Goal: Communication & Community: Answer question/provide support

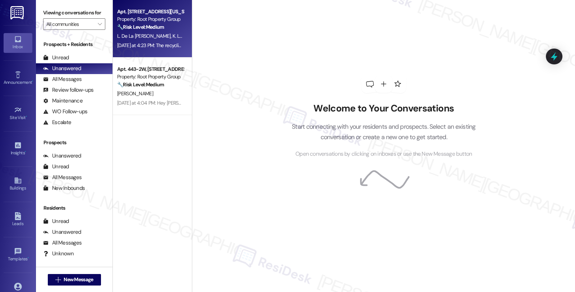
click at [173, 35] on span "K. Le Mentec" at bounding box center [186, 36] width 27 height 6
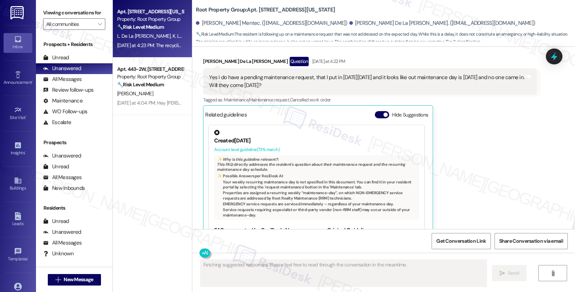
scroll to position [500, 0]
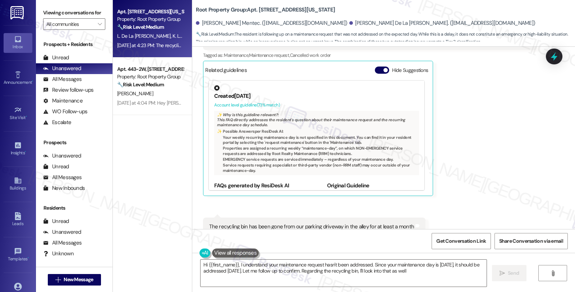
type textarea "Hi {{first_name}}, I understand your maintenance request hasn't been addressed.…"
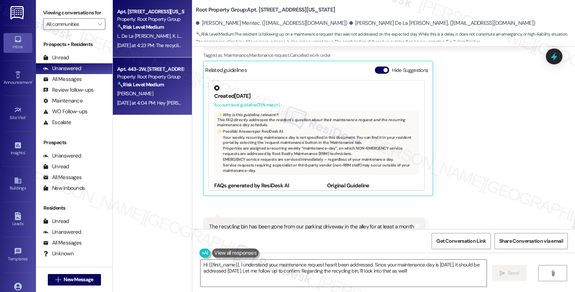
click at [160, 92] on div "[PERSON_NAME]" at bounding box center [151, 93] width 68 height 9
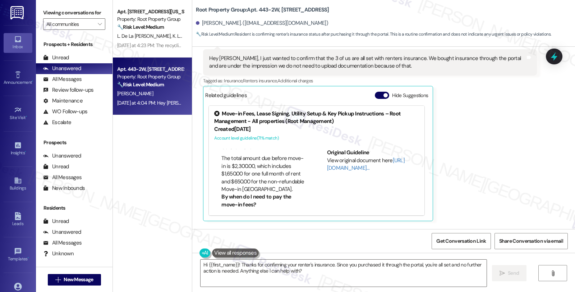
scroll to position [0, 0]
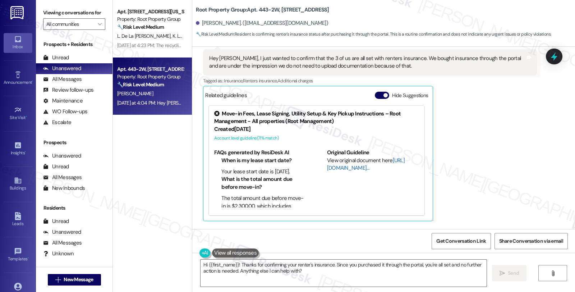
click at [343, 168] on link "[URL][DOMAIN_NAME]…" at bounding box center [366, 164] width 78 height 15
drag, startPoint x: 234, startPoint y: 265, endPoint x: 266, endPoint y: 265, distance: 32.0
click at [235, 265] on textarea "Hi {{first_name}}! Thanks for confirming your renter's insurance. Since you pur…" at bounding box center [344, 273] width 286 height 27
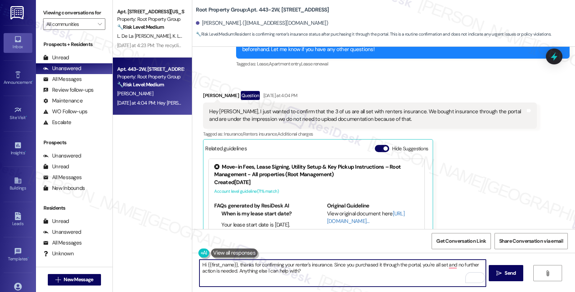
scroll to position [1344, 0]
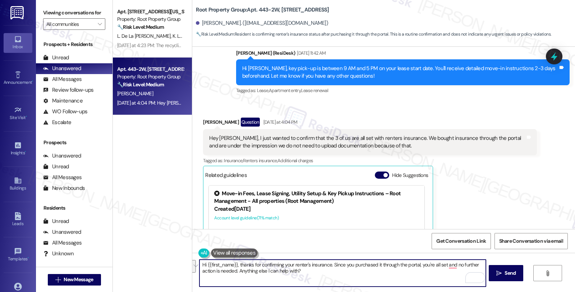
drag, startPoint x: 425, startPoint y: 264, endPoint x: 434, endPoint y: 271, distance: 11.7
click at [434, 271] on textarea "Hi {{first_name}}, thanks for confirming your renter's insurance. Since you pur…" at bounding box center [343, 273] width 286 height 27
click at [346, 277] on textarea "Hi {{first_name}}, thanks for confirming your renter's insurance. Since you pur…" at bounding box center [343, 273] width 286 height 27
click at [466, 265] on textarea "Hi {{first_name}}, thanks for confirming your renter's insurance. Since you pur…" at bounding box center [343, 273] width 286 height 27
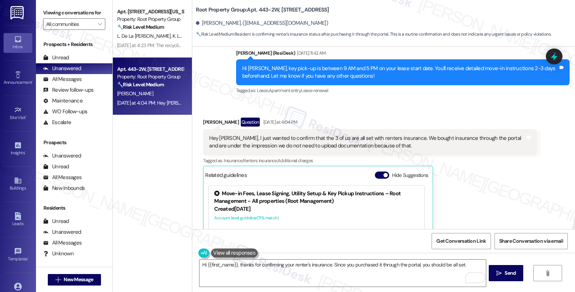
click at [500, 171] on div "[PERSON_NAME] Question [DATE] at 4:04 PM Hey [PERSON_NAME], I just wanted to co…" at bounding box center [370, 209] width 334 height 183
click at [470, 264] on textarea "Hi {{first_name}}, thanks for confirming your renter's insurance. Since you pur…" at bounding box center [343, 273] width 286 height 27
drag, startPoint x: 305, startPoint y: 141, endPoint x: 337, endPoint y: 141, distance: 32.0
click at [337, 141] on div "Hey [PERSON_NAME], I just wanted to confirm that the 3 of us are all set with r…" at bounding box center [367, 142] width 316 height 15
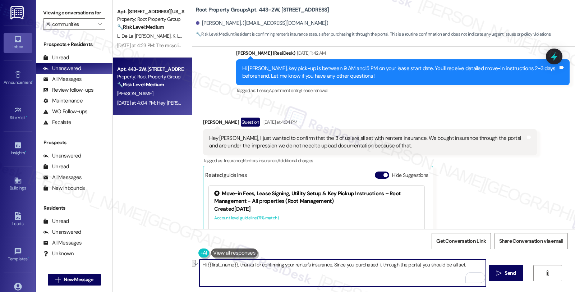
drag, startPoint x: 329, startPoint y: 264, endPoint x: 464, endPoint y: 264, distance: 135.2
click at [464, 264] on textarea "Hi {{first_name}}, thanks for confirming your renter's insurance. Since you pur…" at bounding box center [343, 273] width 286 height 27
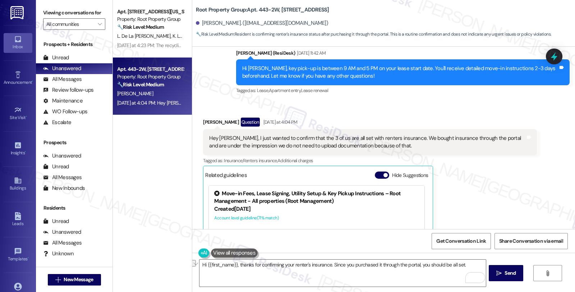
click at [288, 140] on div "Hey [PERSON_NAME], I just wanted to confirm that the 3 of us are all set with r…" at bounding box center [367, 142] width 316 height 15
drag, startPoint x: 248, startPoint y: 140, endPoint x: 409, endPoint y: 141, distance: 160.4
click at [409, 141] on div "Hey [PERSON_NAME], I just wanted to confirm that the 3 of us are all set with r…" at bounding box center [367, 142] width 316 height 15
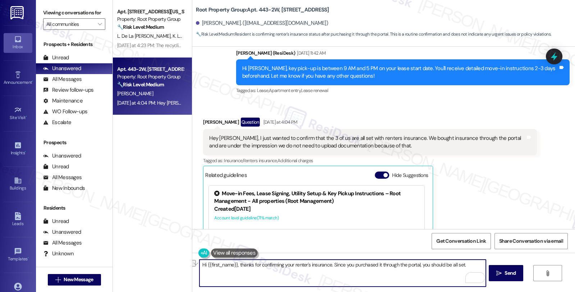
drag, startPoint x: 330, startPoint y: 264, endPoint x: 468, endPoint y: 265, distance: 138.1
click at [468, 265] on textarea "Hi {{first_name}}, thanks for confirming your renter's insurance. Since you pur…" at bounding box center [343, 273] width 286 height 27
drag, startPoint x: 256, startPoint y: 270, endPoint x: 312, endPoint y: 270, distance: 56.5
click at [312, 270] on textarea "Hi {{first_name}}, thanks for confirming your renter's insurance. Let me check …" at bounding box center [343, 273] width 286 height 27
type textarea "Hi {{first_name}}, thanks for confirming your renter's insurance. Let me check …"
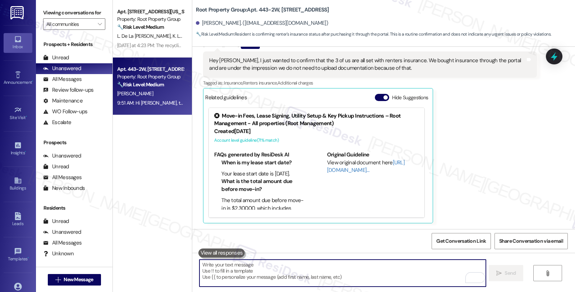
scroll to position [1522, 0]
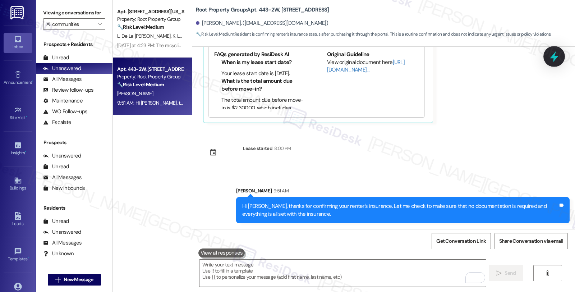
click at [555, 56] on icon at bounding box center [554, 56] width 9 height 11
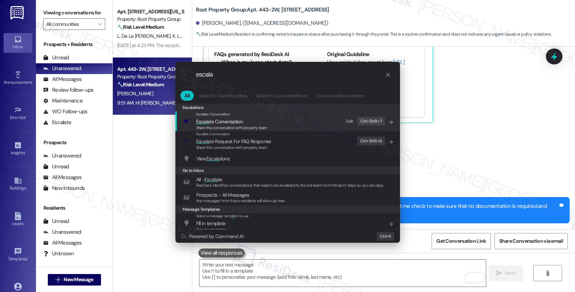
type input "escala"
click at [237, 123] on span "Escala te Conversation" at bounding box center [219, 121] width 46 height 6
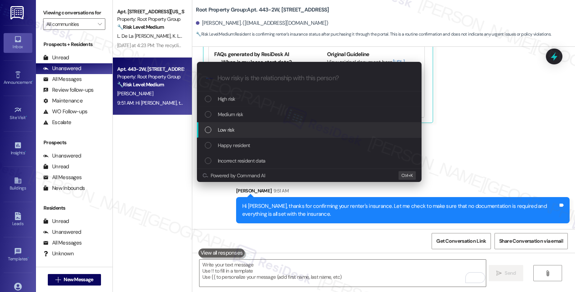
click at [220, 132] on span "Low risk" at bounding box center [226, 130] width 17 height 8
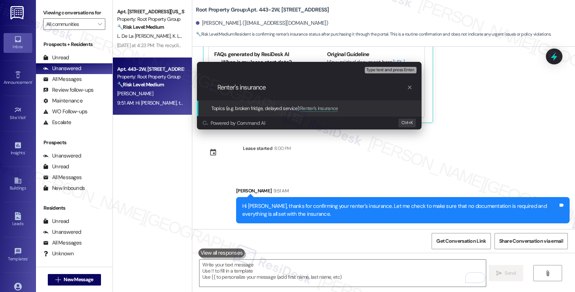
drag, startPoint x: 219, startPoint y: 86, endPoint x: 325, endPoint y: 87, distance: 106.1
click at [325, 87] on input "Renter's insurance" at bounding box center [313, 88] width 190 height 8
type input "Confirmation of renters' insurance"
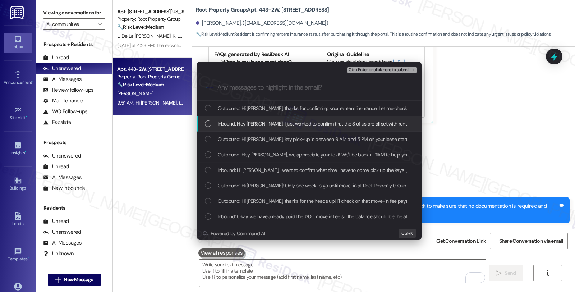
click at [297, 123] on span "Inbound: Hey [PERSON_NAME], I just wanted to confirm that the 3 of us are all s…" at bounding box center [463, 124] width 490 height 8
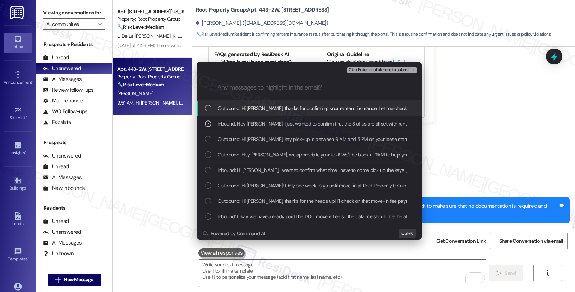
click at [380, 69] on span "Ctrl+Enter or click here to submit" at bounding box center [380, 70] width 62 height 5
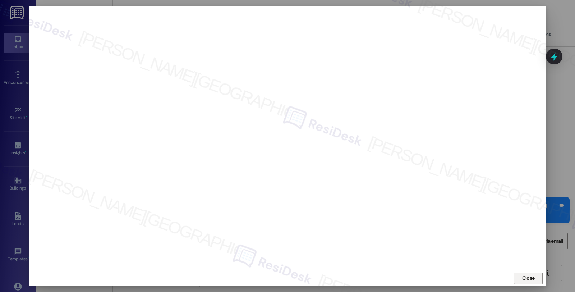
click at [527, 276] on span "Close" at bounding box center [529, 278] width 13 height 8
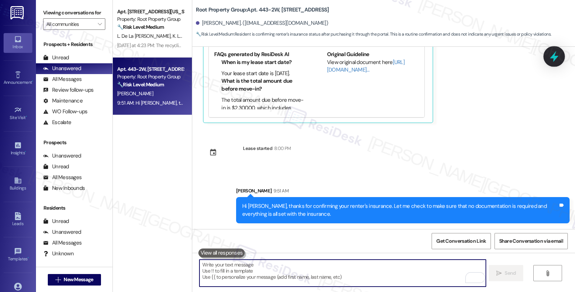
click at [555, 58] on icon at bounding box center [554, 56] width 9 height 11
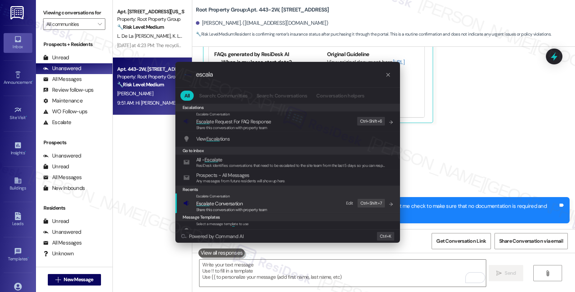
type input "escala"
click at [216, 205] on span "Escala te Conversation" at bounding box center [219, 203] width 46 height 6
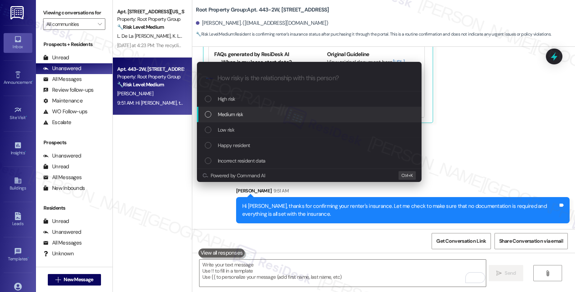
click at [241, 111] on span "Medium risk" at bounding box center [230, 114] width 25 height 8
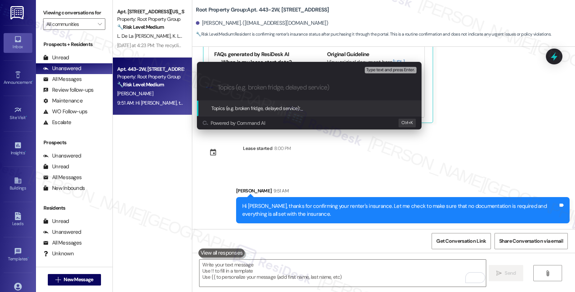
paste input "Confirmation of renters' insurance"
type input "Confirmation of renters' insurance"
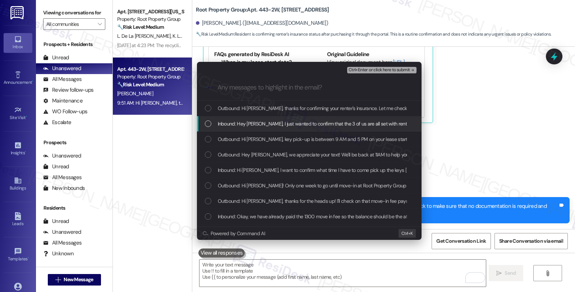
click at [281, 127] on span "Inbound: Hey [PERSON_NAME], I just wanted to confirm that the 3 of us are all s…" at bounding box center [463, 124] width 490 height 8
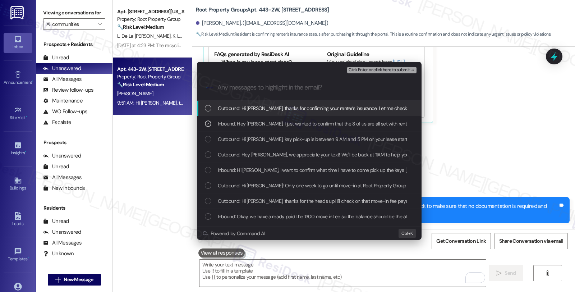
click at [387, 68] on span "Ctrl+Enter or click here to submit" at bounding box center [380, 70] width 62 height 5
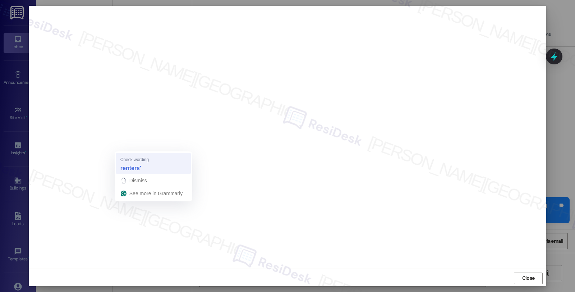
click at [133, 170] on strong "renters'" at bounding box center [130, 168] width 21 height 8
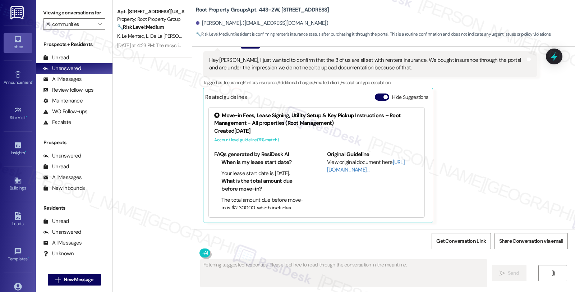
scroll to position [1533, 0]
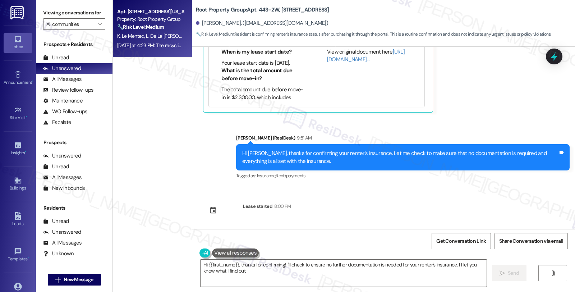
type textarea "Hi {{first_name}}, thanks for confirming! I'll check to ensure no further docum…"
click at [165, 24] on div "🔧 Risk Level: Medium The resident is following up on a maintenance request that…" at bounding box center [150, 27] width 67 height 8
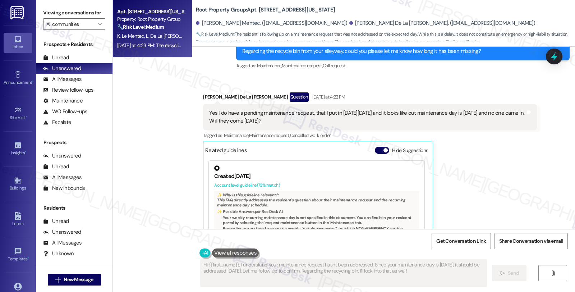
scroll to position [340, 0]
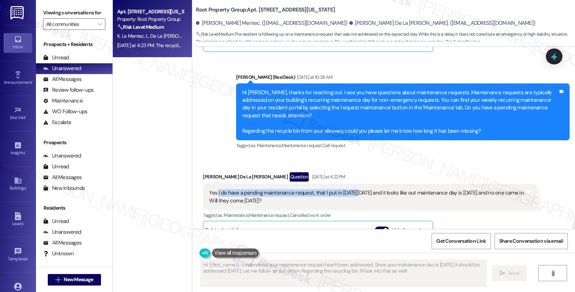
drag, startPoint x: 213, startPoint y: 170, endPoint x: 345, endPoint y: 170, distance: 132.0
click at [345, 189] on div "Yes I do have a pending maintenance request, that I put in [DATE][DATE] and it …" at bounding box center [367, 196] width 316 height 15
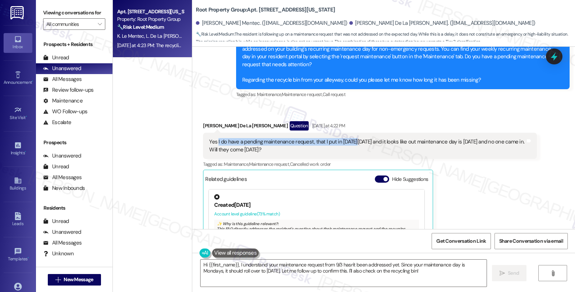
scroll to position [380, 0]
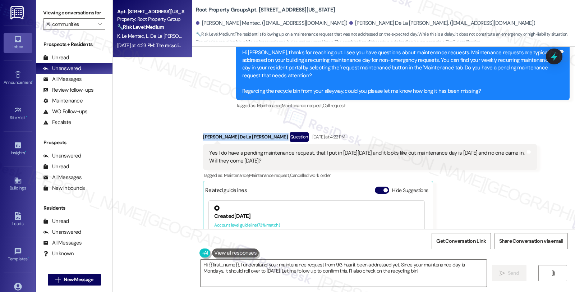
copy div "[PERSON_NAME] De La [PERSON_NAME]"
drag, startPoint x: 197, startPoint y: 114, endPoint x: 231, endPoint y: 116, distance: 33.9
click at [231, 127] on div "Received via SMS [PERSON_NAME] De La [PERSON_NAME] Question [DATE] at 4:22 PM Y…" at bounding box center [370, 224] width 345 height 194
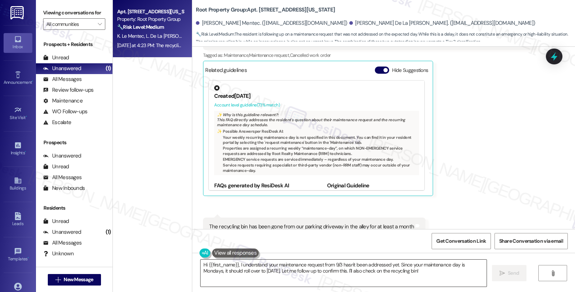
click at [397, 265] on textarea "Hi {{first_name}}, I understand your maintenance request from 9/3 hasn't been a…" at bounding box center [344, 273] width 286 height 27
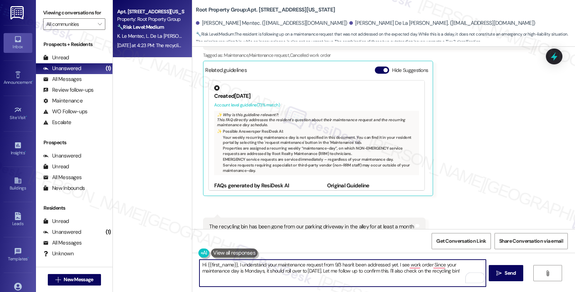
paste textarea "#37435-1"
click at [305, 269] on textarea "Hi {{first_name}}, I understand your maintenance request from 9/3 hasn't been a…" at bounding box center [343, 273] width 286 height 27
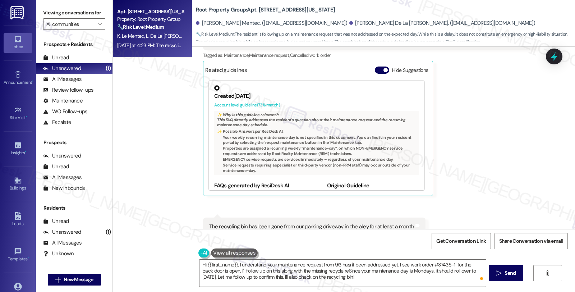
click at [212, 223] on div "The recycling bin has been gone from our parking driveway in the alley for at l…" at bounding box center [311, 227] width 205 height 8
drag, startPoint x: 213, startPoint y: 204, endPoint x: 241, endPoint y: 203, distance: 28.1
click at [241, 223] on div "The recycling bin has been gone from our parking driveway in the alley for at l…" at bounding box center [311, 227] width 205 height 8
copy div "recycling bin"
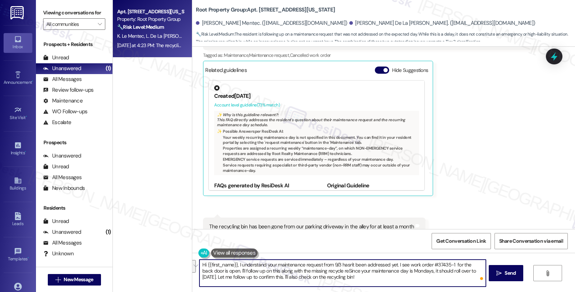
drag, startPoint x: 314, startPoint y: 271, endPoint x: 364, endPoint y: 278, distance: 50.1
click at [364, 278] on textarea "Hi {{first_name}}, I understand your maintenance request from 9/3 hasn't been a…" at bounding box center [343, 273] width 286 height 27
paste textarea "recycling bin"
click at [313, 270] on textarea "Hi {{first_name}}, I understand your maintenance request from 9/3 hasn't been a…" at bounding box center [343, 273] width 286 height 27
click at [348, 269] on textarea "Hi {{first_name}}, I understand your maintenance request from 9/3 hasn't been a…" at bounding box center [343, 273] width 286 height 27
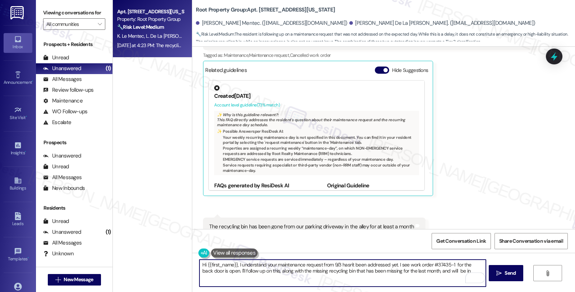
click at [463, 270] on textarea "Hi {{first_name}}, I understand your maintenance request from 9/3 hasn't been a…" at bounding box center [343, 273] width 286 height 27
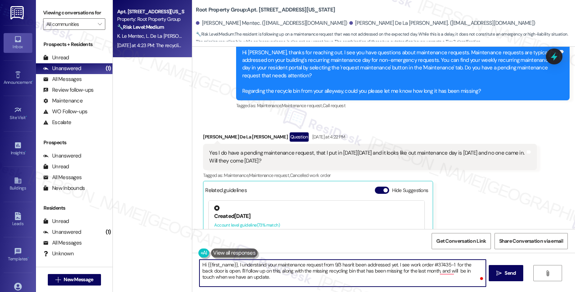
click at [203, 132] on div "[PERSON_NAME] De La [PERSON_NAME] Question [DATE] at 4:22 PM" at bounding box center [370, 138] width 334 height 12
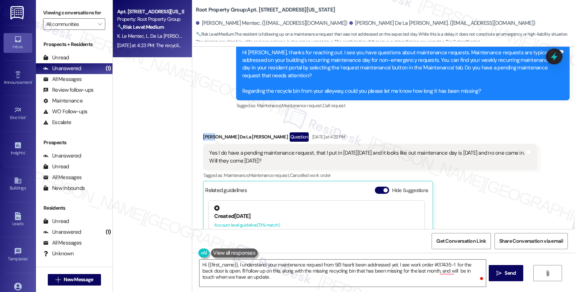
click at [203, 132] on div "[PERSON_NAME] De La [PERSON_NAME] Question [DATE] at 4:22 PM" at bounding box center [370, 138] width 334 height 12
copy div "[PERSON_NAME]"
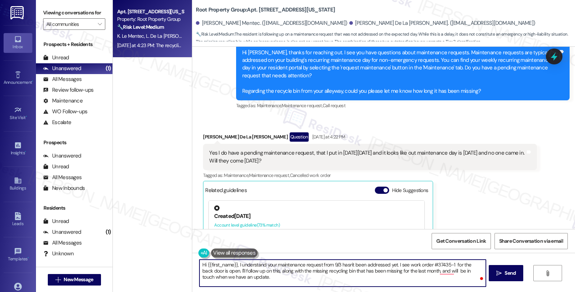
click at [200, 263] on textarea "Hi {{first_name}}, I understand your maintenance request from 9/3 hasn't been a…" at bounding box center [343, 273] width 286 height 27
paste textarea "[PERSON_NAME]"
click at [264, 278] on textarea "Good morning, [PERSON_NAME]. I understand your maintenance request from 9/3 has…" at bounding box center [343, 273] width 286 height 27
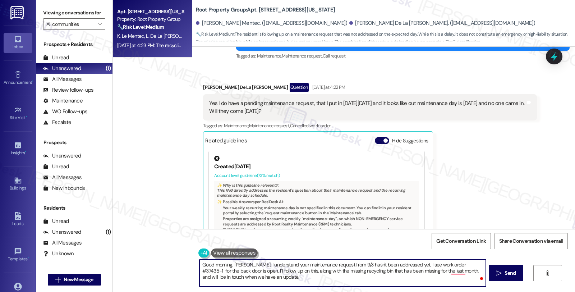
scroll to position [500, 0]
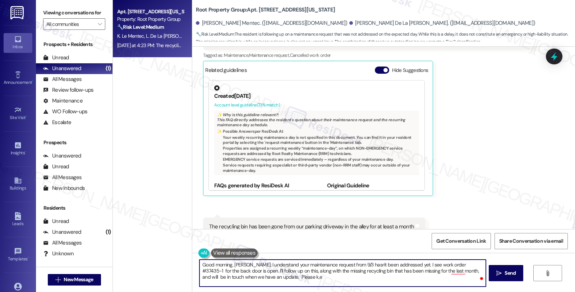
type textarea "Good morning, [PERSON_NAME]. I understand your maintenance request from 9/3 has…"
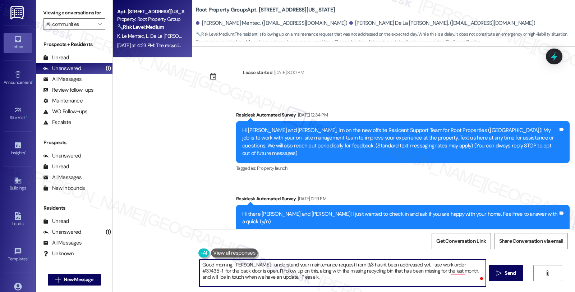
scroll to position [500, 0]
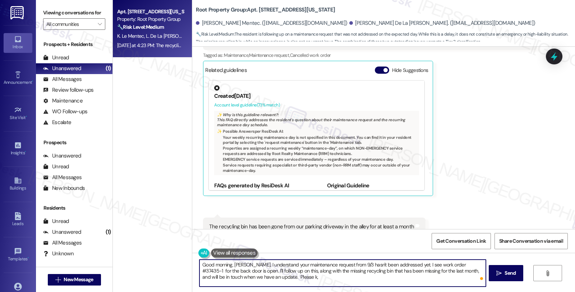
drag, startPoint x: 253, startPoint y: 277, endPoint x: 361, endPoint y: 279, distance: 107.9
click at [361, 279] on textarea "Good morning, [PERSON_NAME]. I understand your maintenance request from 9/3 has…" at bounding box center [343, 273] width 286 height 27
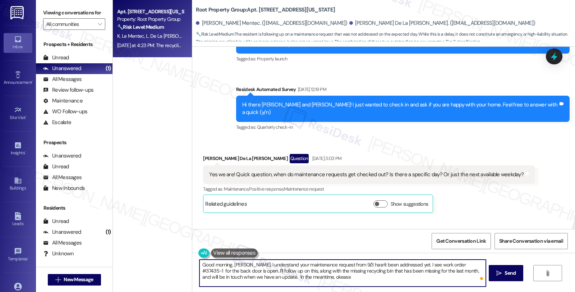
scroll to position [100, 0]
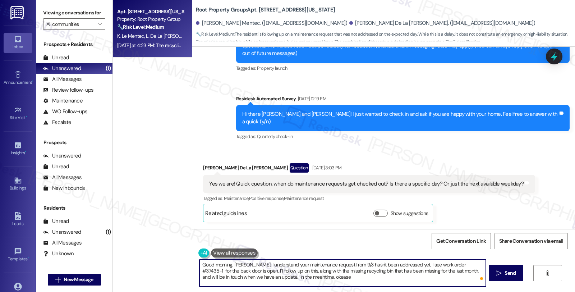
click at [296, 274] on textarea "Good morning, [PERSON_NAME]. I understand your maintenance request from 9/3 has…" at bounding box center [343, 273] width 286 height 27
click at [297, 277] on textarea "Good morning, [PERSON_NAME]. I understand your maintenance request from 9/3 has…" at bounding box center [343, 273] width 286 height 27
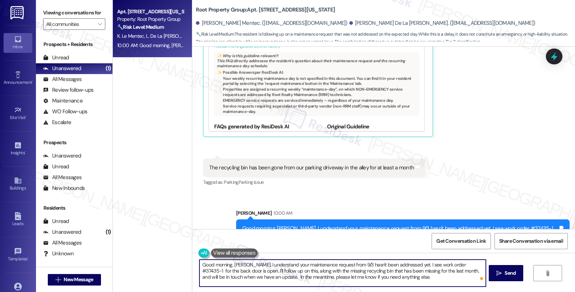
scroll to position [565, 0]
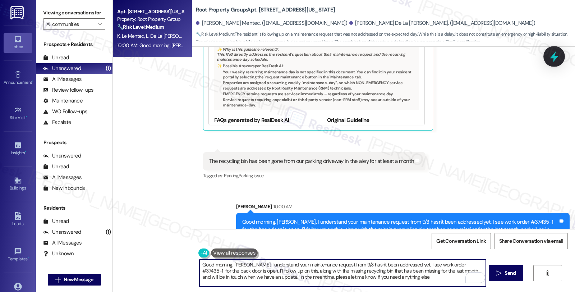
type textarea "Hi {{first_name}}, I understand your maintenance request from 9/3 hasn't been a…"
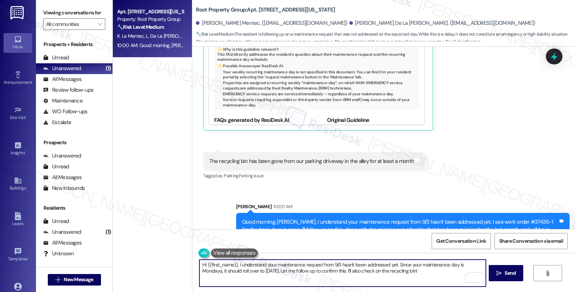
click at [551, 59] on icon at bounding box center [554, 56] width 9 height 9
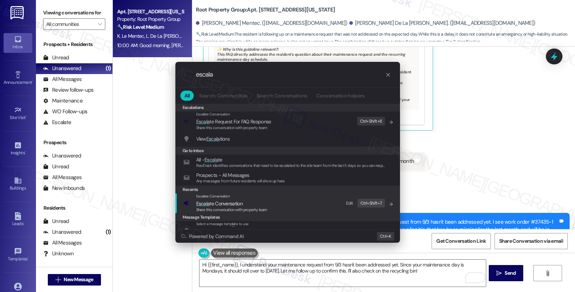
type input "escala"
click at [228, 202] on span "Escala te Conversation" at bounding box center [219, 203] width 46 height 6
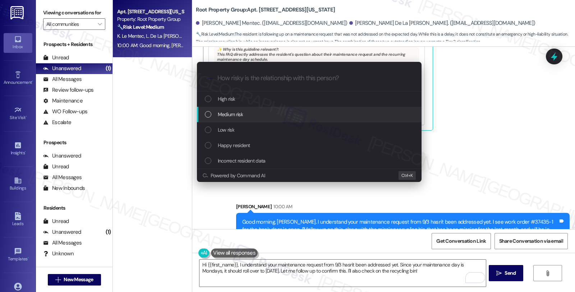
click at [259, 117] on div "Medium risk" at bounding box center [310, 114] width 210 height 8
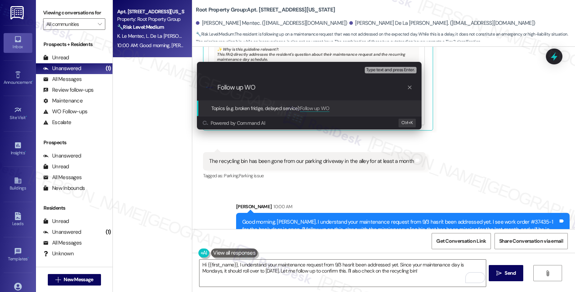
paste input "Good morning, [PERSON_NAME]. I understand your maintenance request from 9/3 has…"
paste input "#37435-1"
click at [308, 89] on input "Follow up WO #37435-1 (door); missing recycling bin" at bounding box center [313, 88] width 190 height 8
click at [303, 87] on input "Follow up WO #37435-1 (door); missing recycling bin" at bounding box center [313, 88] width 190 height 8
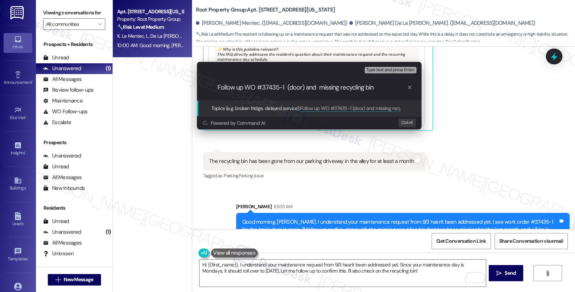
type input "Follow up WO #37435-1 (door) and missing recycling bin"
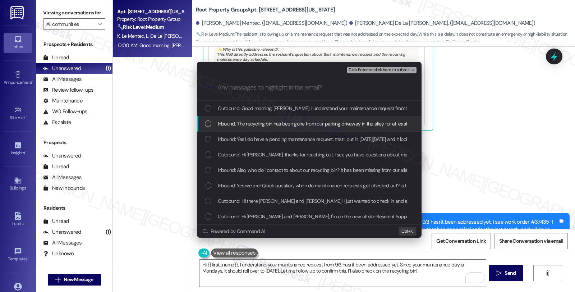
click at [258, 123] on span "Inbound: The recycling bin has been gone from our parking driveway in the alley…" at bounding box center [322, 124] width 208 height 8
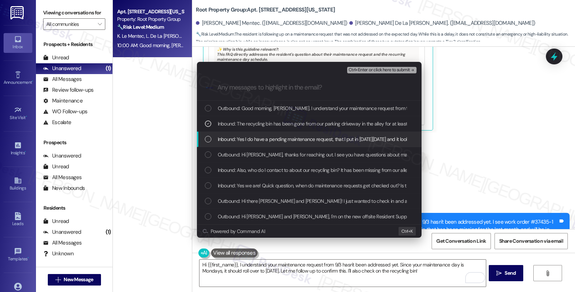
click at [258, 138] on span "Inbound: Yes I do have a pending maintenance request, that I put in last Friday…" at bounding box center [397, 139] width 358 height 8
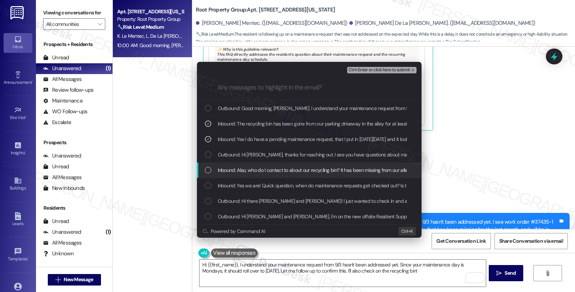
click at [255, 168] on span "Inbound: Also, who do I contact to about our recycling bin? It has been missing…" at bounding box center [339, 170] width 243 height 8
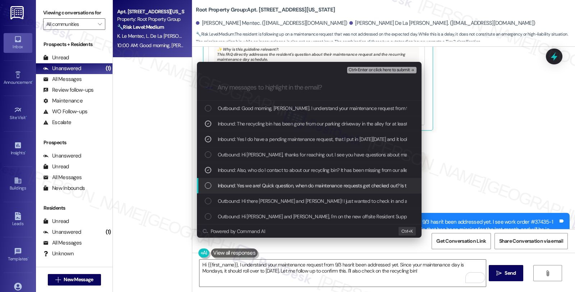
click at [272, 186] on span "Inbound: Yes we are! Quick question, when do maintenance requests get checked o…" at bounding box center [371, 186] width 306 height 8
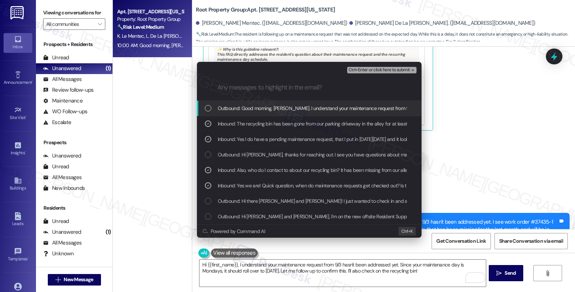
click at [368, 69] on span "Ctrl+Enter or click here to submit" at bounding box center [380, 70] width 62 height 5
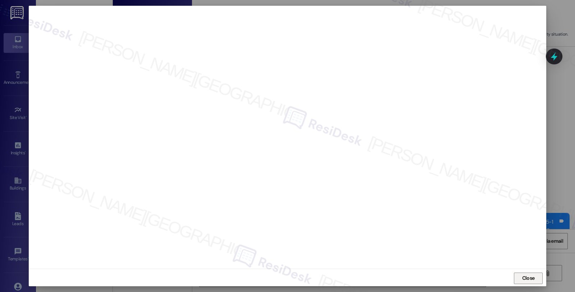
click at [526, 280] on span "Close" at bounding box center [529, 278] width 13 height 8
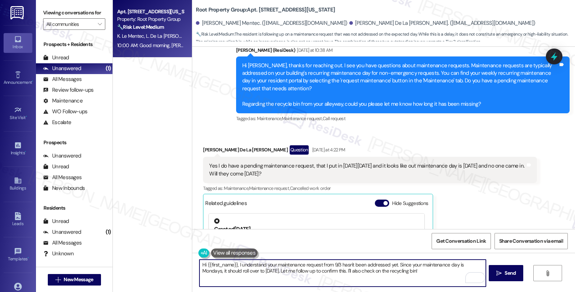
scroll to position [365, 0]
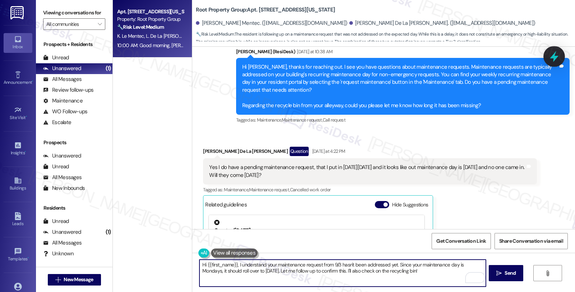
click at [556, 54] on icon at bounding box center [554, 56] width 12 height 12
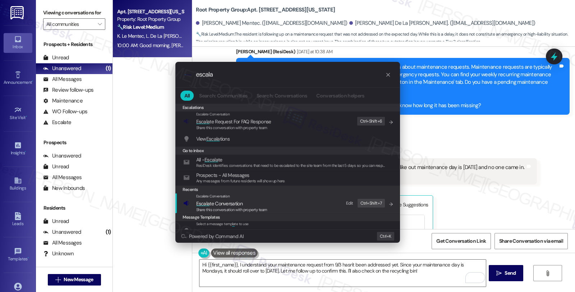
type input "escala"
click at [224, 200] on span "Escala te Conversation" at bounding box center [219, 203] width 46 height 6
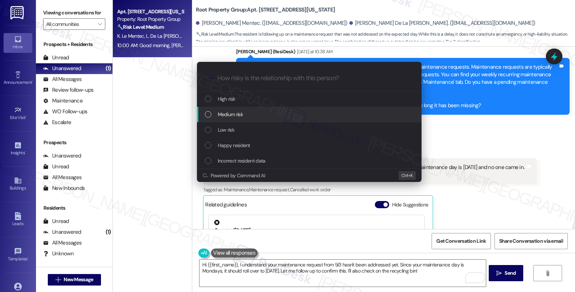
click at [226, 111] on span "Medium risk" at bounding box center [230, 114] width 25 height 8
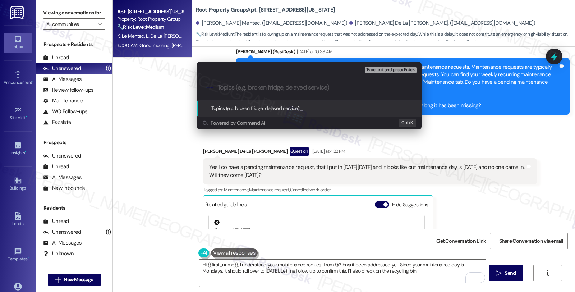
paste input "Follow up WO #37435-1 (door) and missing recycling bin"
type input "Follow up WO #37435-1 (door) and missing recycling bin"
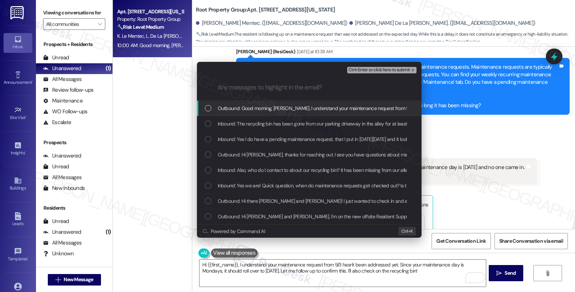
click at [306, 122] on span "Inbound: The recycling bin has been gone from our parking driveway in the alley…" at bounding box center [322, 124] width 208 height 8
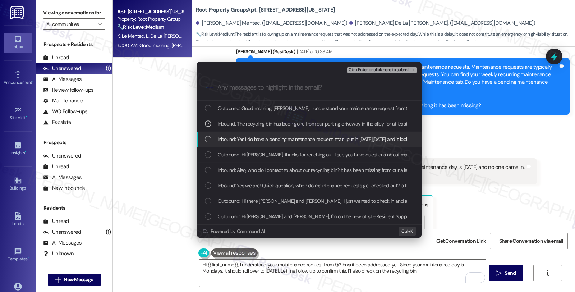
click at [306, 136] on span "Inbound: Yes I do have a pending maintenance request, that I put in last Friday…" at bounding box center [397, 139] width 358 height 8
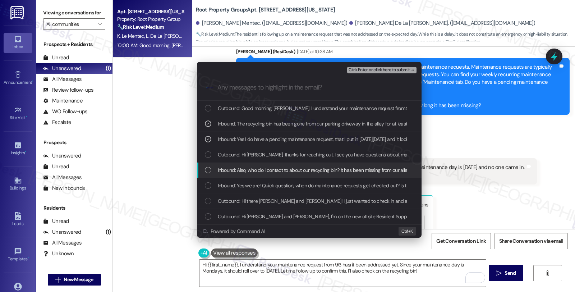
click at [311, 168] on span "Inbound: Also, who do I contact to about our recycling bin? It has been missing…" at bounding box center [339, 170] width 243 height 8
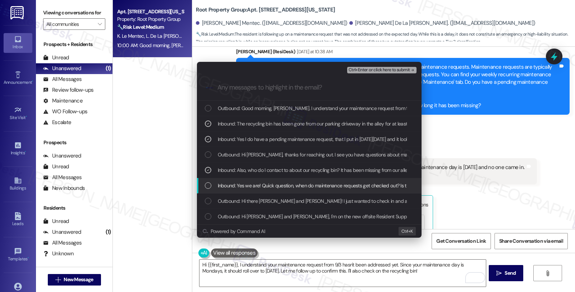
click at [311, 186] on span "Inbound: Yes we are! Quick question, when do maintenance requests get checked o…" at bounding box center [371, 186] width 306 height 8
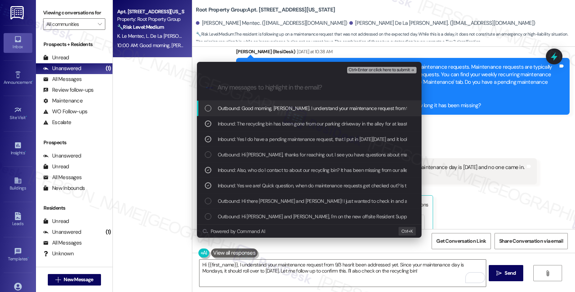
click at [373, 72] on span "Ctrl+Enter or click here to submit" at bounding box center [380, 70] width 62 height 5
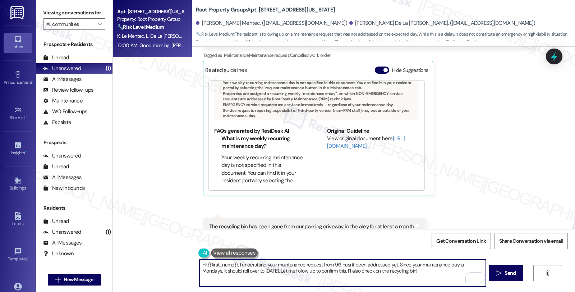
scroll to position [58, 0]
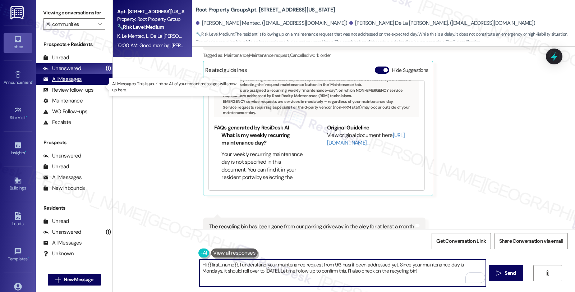
click at [75, 83] on div "All Messages" at bounding box center [62, 80] width 38 height 8
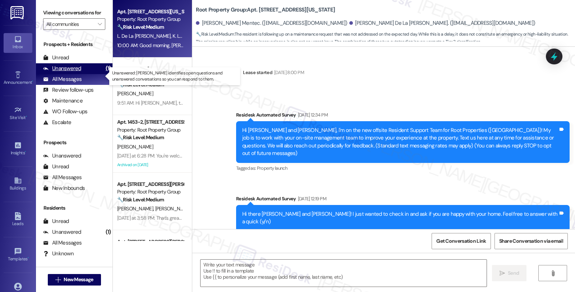
click at [78, 72] on div "Unanswered" at bounding box center [62, 69] width 38 height 8
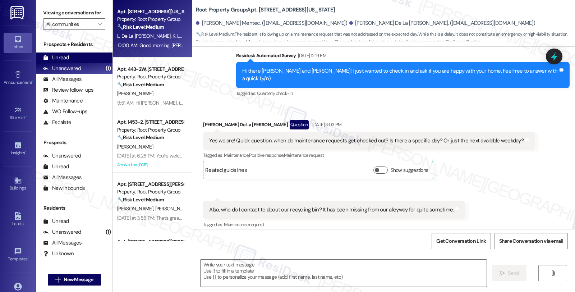
type textarea "Fetching suggested responses. Please feel free to read through the conversation…"
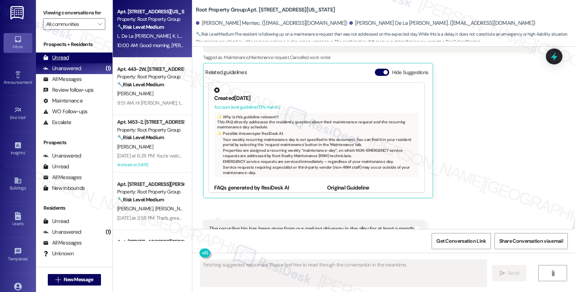
scroll to position [500, 0]
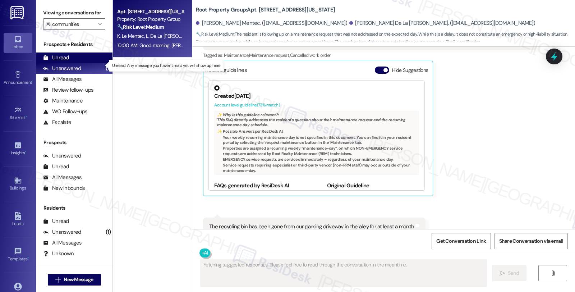
click at [73, 63] on div "Unread (0)" at bounding box center [74, 58] width 77 height 11
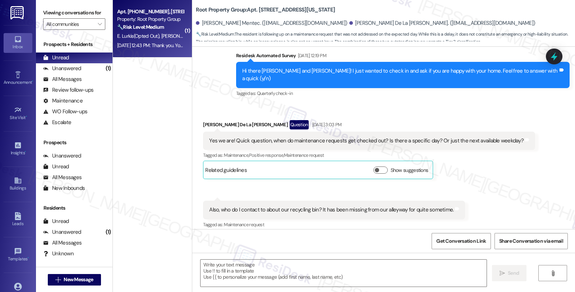
type textarea "Fetching suggested responses. Please feel free to read through the conversation…"
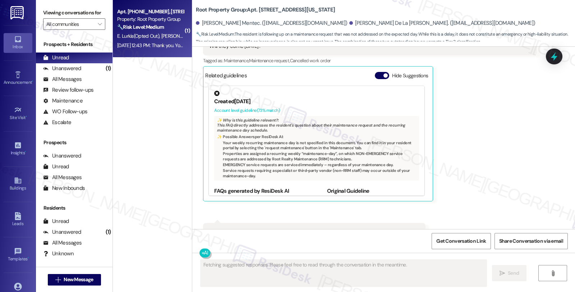
click at [143, 27] on strong "🔧 Risk Level: Medium" at bounding box center [140, 27] width 47 height 6
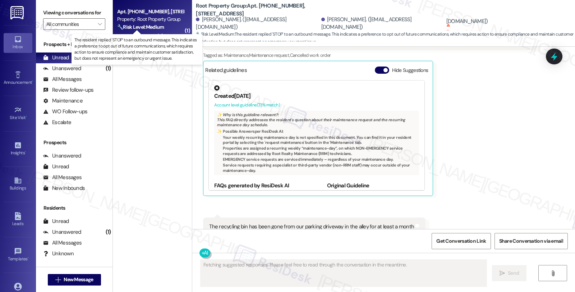
scroll to position [70, 0]
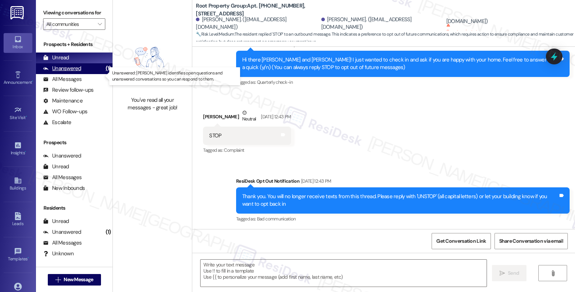
click at [87, 74] on div "Unanswered (1)" at bounding box center [74, 68] width 77 height 11
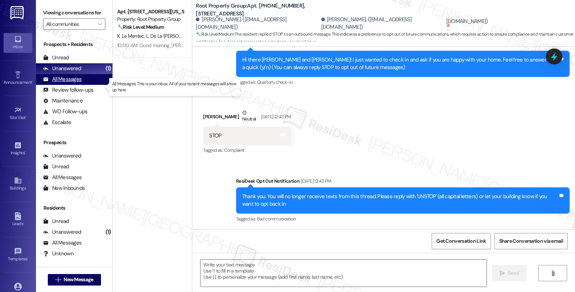
click at [74, 83] on div "All Messages" at bounding box center [62, 80] width 38 height 8
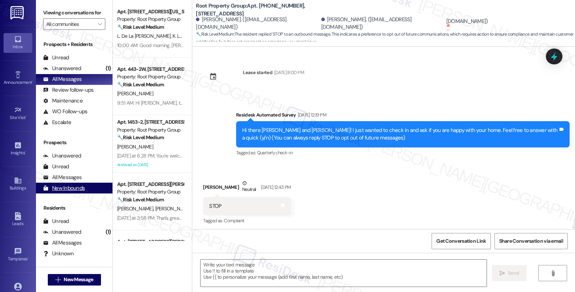
scroll to position [2, 0]
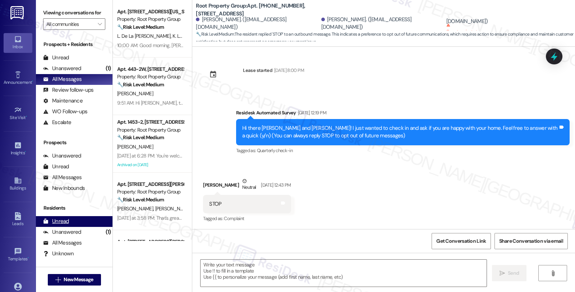
type textarea "Fetching suggested responses. Please feel free to read through the conversation…"
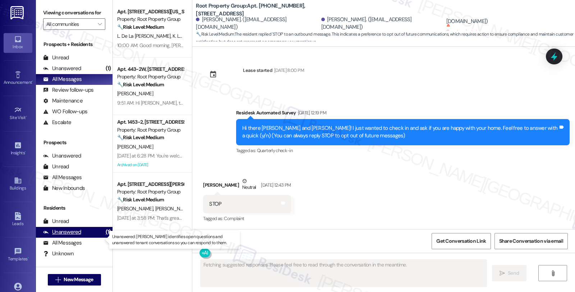
click at [83, 236] on div "Unanswered (1)" at bounding box center [74, 232] width 77 height 11
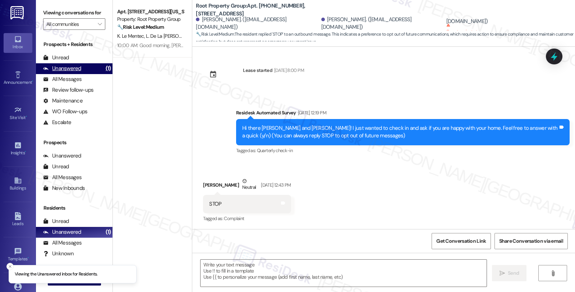
click at [92, 74] on div "Unanswered (1)" at bounding box center [74, 68] width 77 height 11
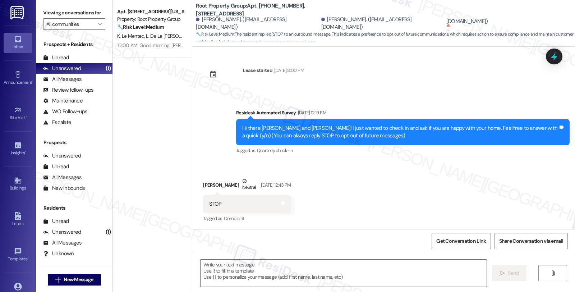
type textarea "Fetching suggested responses. Please feel free to read through the conversation…"
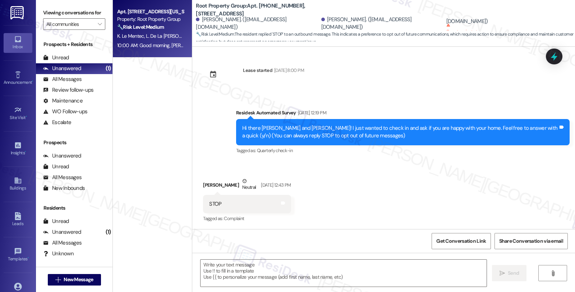
click at [131, 37] on span "K. Le Mentec" at bounding box center [131, 36] width 29 height 6
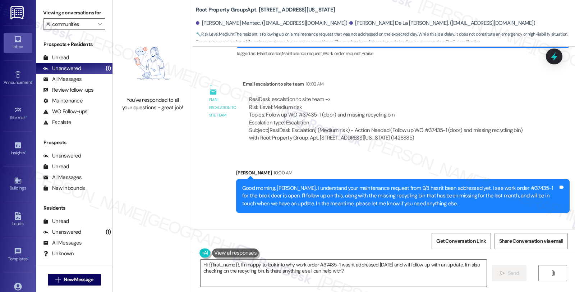
scroll to position [780, 0]
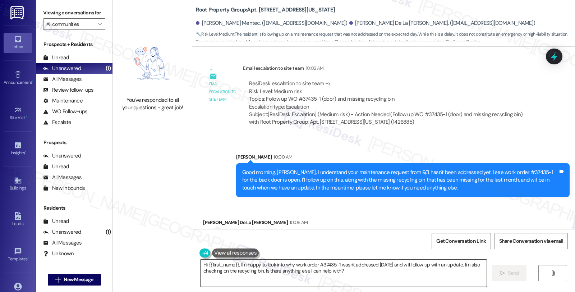
click at [329, 276] on textarea "Hi {{first_name}}, I'm happy to look into why work order #37435-1 wasn't addres…" at bounding box center [344, 273] width 286 height 27
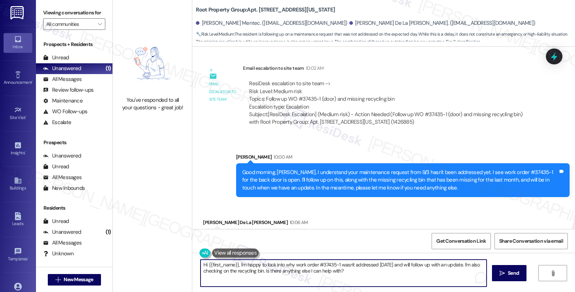
type textarea "T"
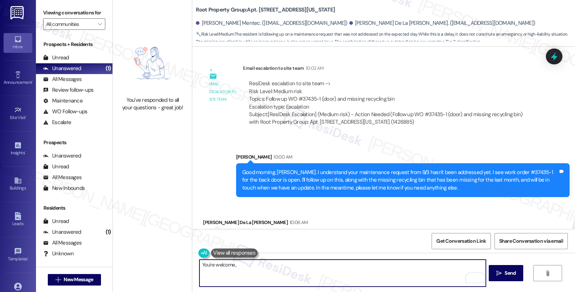
click at [252, 270] on textarea "You're welcome.," at bounding box center [343, 273] width 286 height 27
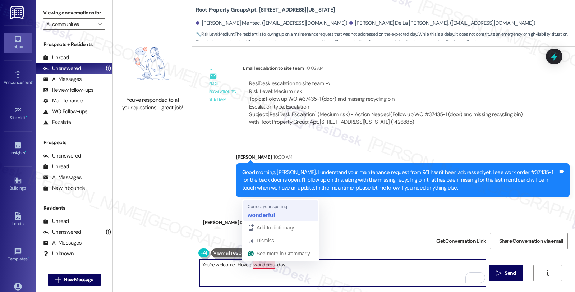
type textarea "You're welcome.. Have a wonderful day!"
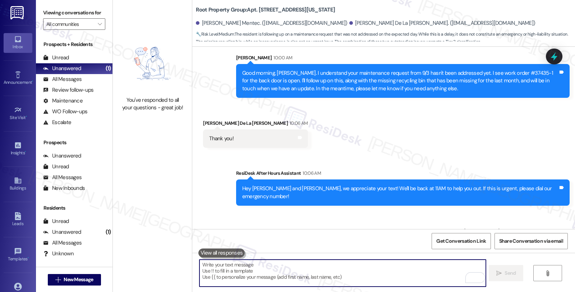
scroll to position [880, 0]
